Goal: Navigation & Orientation: Find specific page/section

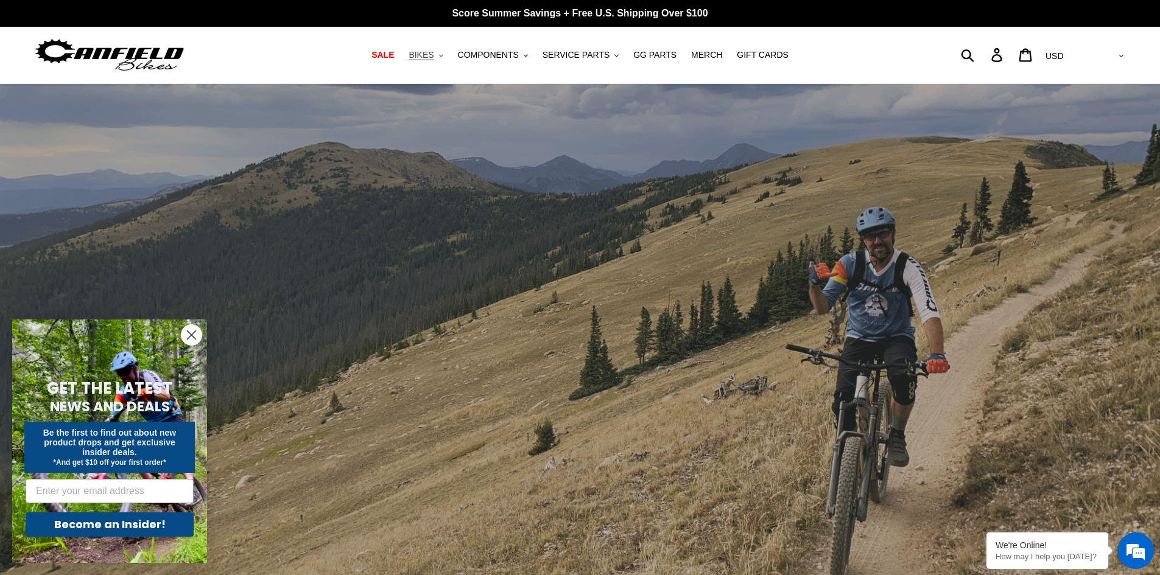
click at [449, 58] on button "BIKES .cls-1{fill:#231f20}" at bounding box center [426, 55] width 46 height 16
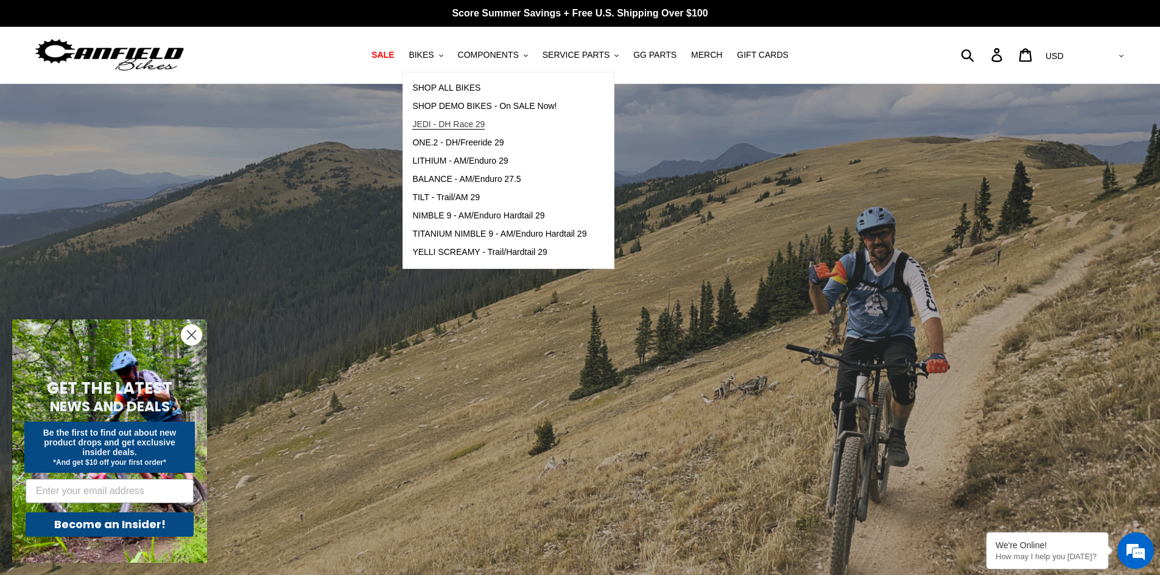
click at [440, 123] on span "JEDI - DH Race 29" at bounding box center [448, 124] width 72 height 10
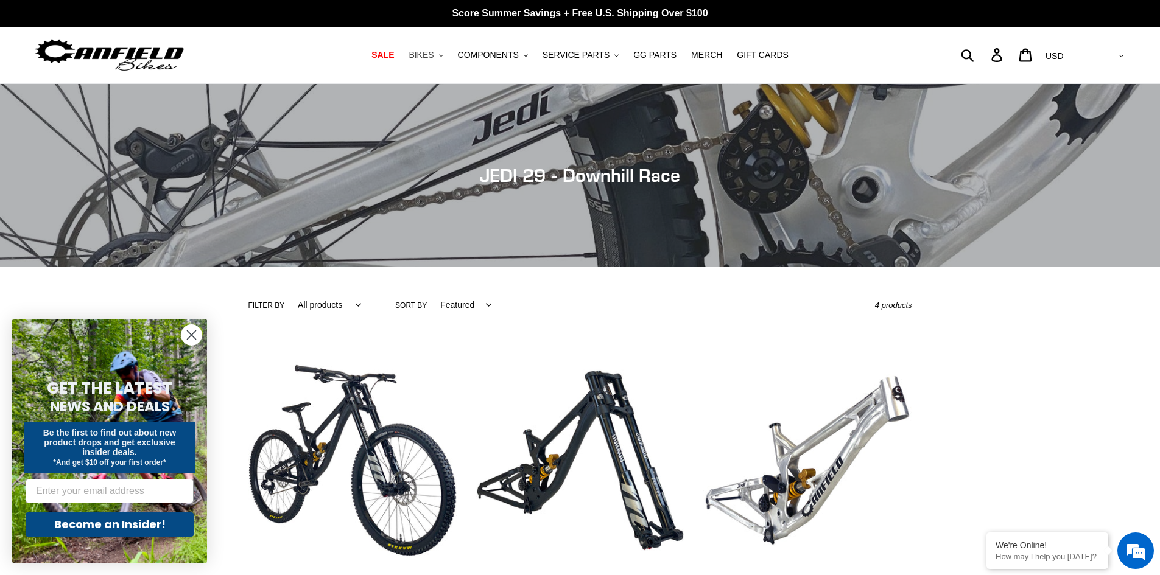
click at [449, 56] on button "BIKES .cls-1{fill:#231f20}" at bounding box center [426, 55] width 46 height 16
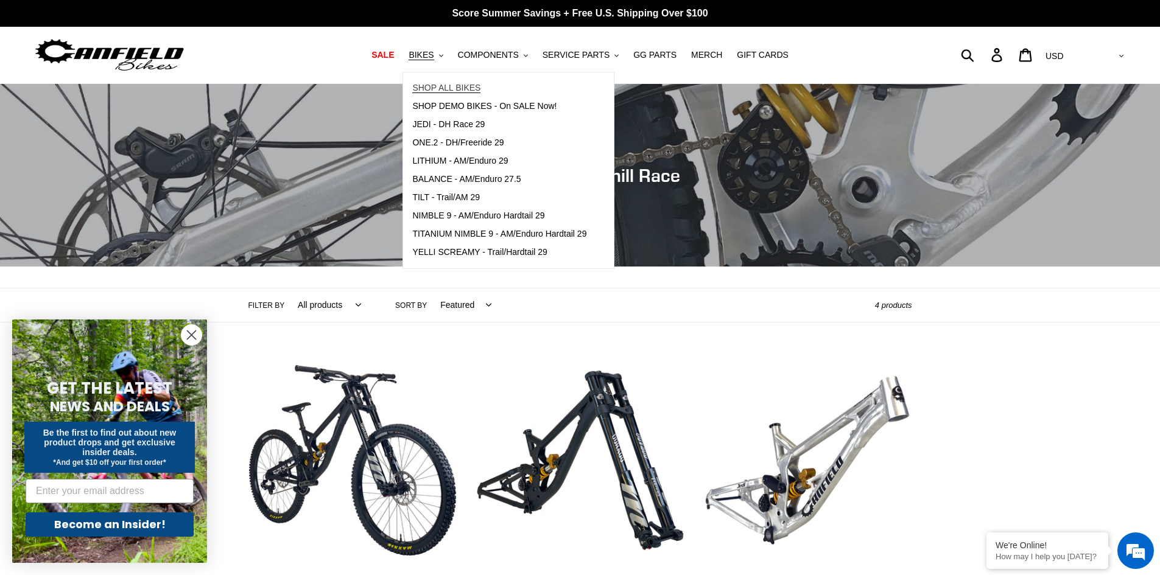
click at [458, 89] on span "SHOP ALL BIKES" at bounding box center [446, 88] width 68 height 10
